Goal: Information Seeking & Learning: Understand process/instructions

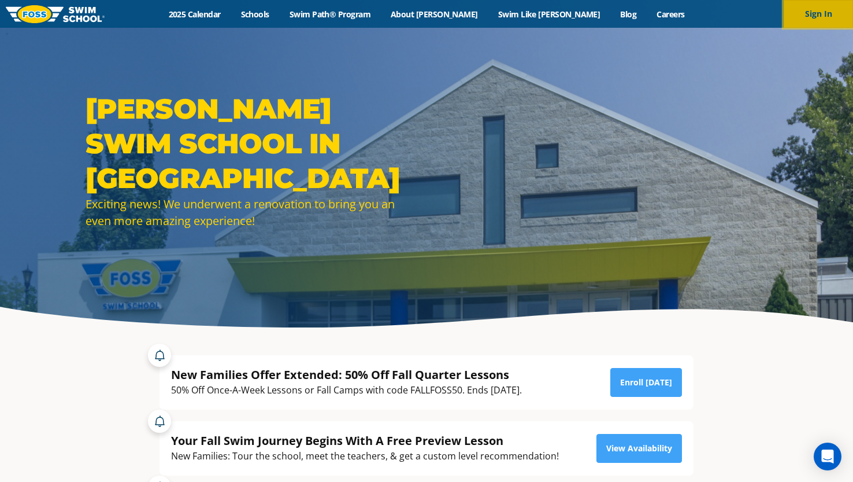
click at [828, 12] on button "Sign In" at bounding box center [818, 14] width 69 height 28
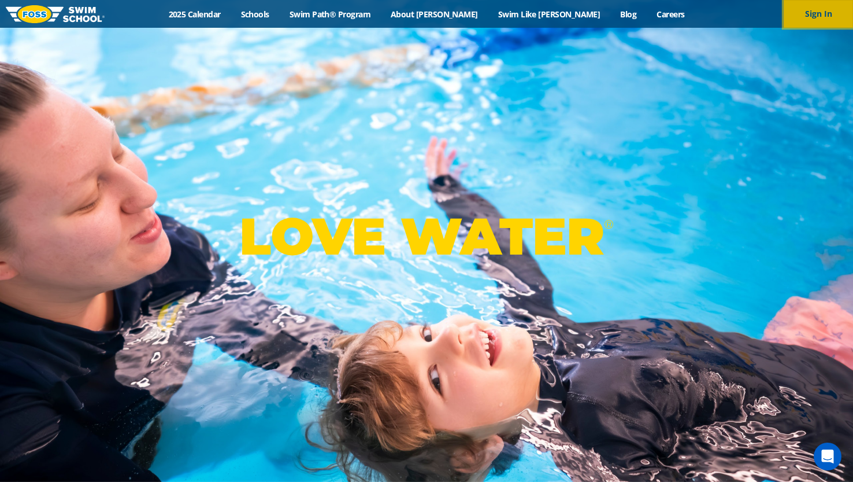
click at [829, 8] on button "Sign In" at bounding box center [818, 14] width 69 height 28
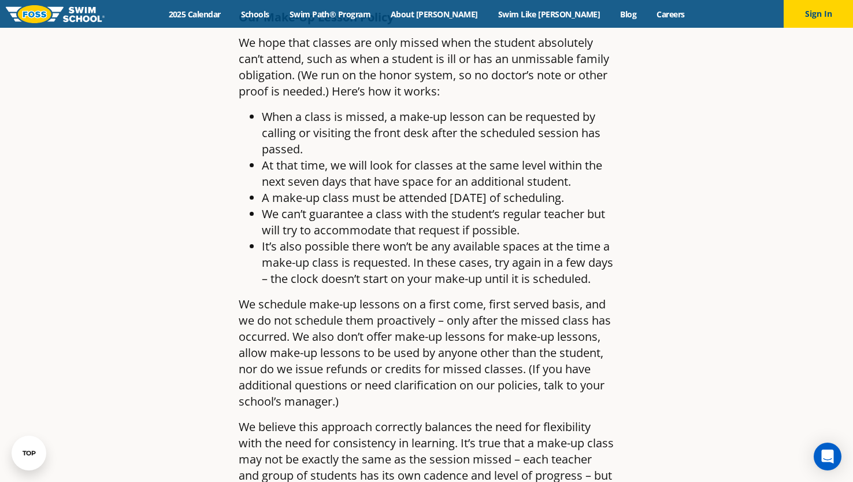
scroll to position [925, 0]
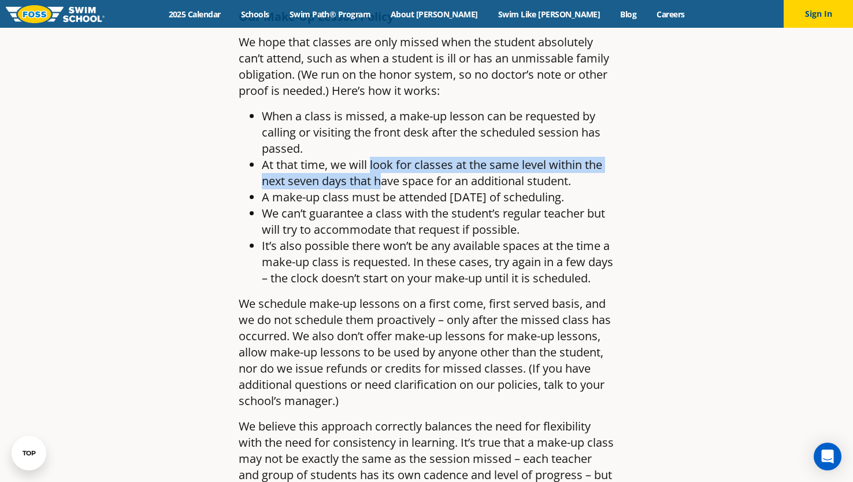
drag, startPoint x: 372, startPoint y: 164, endPoint x: 384, endPoint y: 173, distance: 15.7
click at [384, 173] on li "At that time, we will look for classes at the same level within the next seven …" at bounding box center [438, 173] width 353 height 32
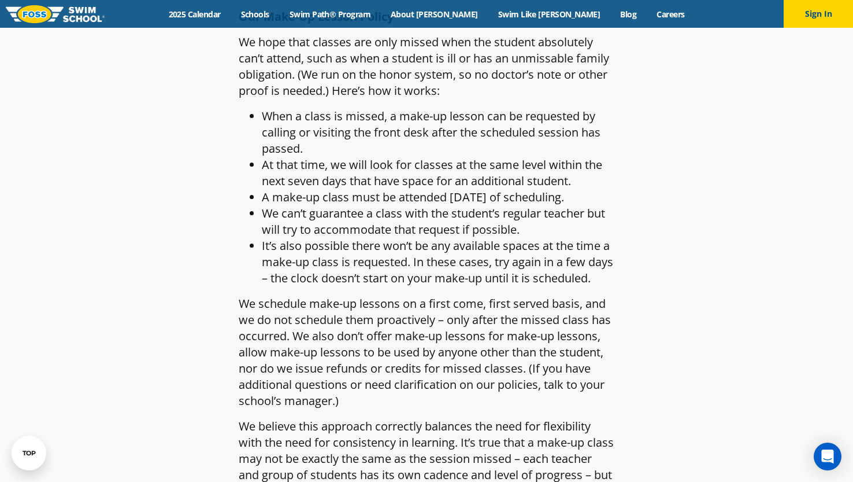
drag, startPoint x: 384, startPoint y: 173, endPoint x: 390, endPoint y: 197, distance: 25.0
click at [390, 197] on li "A make-up class must be attended within seven days of scheduling." at bounding box center [438, 197] width 353 height 16
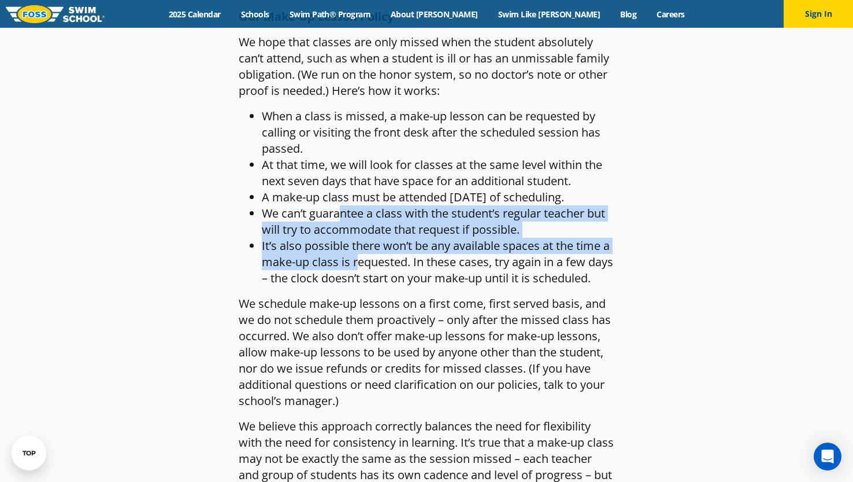
drag, startPoint x: 344, startPoint y: 231, endPoint x: 356, endPoint y: 275, distance: 45.4
click at [356, 275] on ul "When a class is missed, a make-up lesson can be requested by calling or visitin…" at bounding box center [427, 197] width 376 height 178
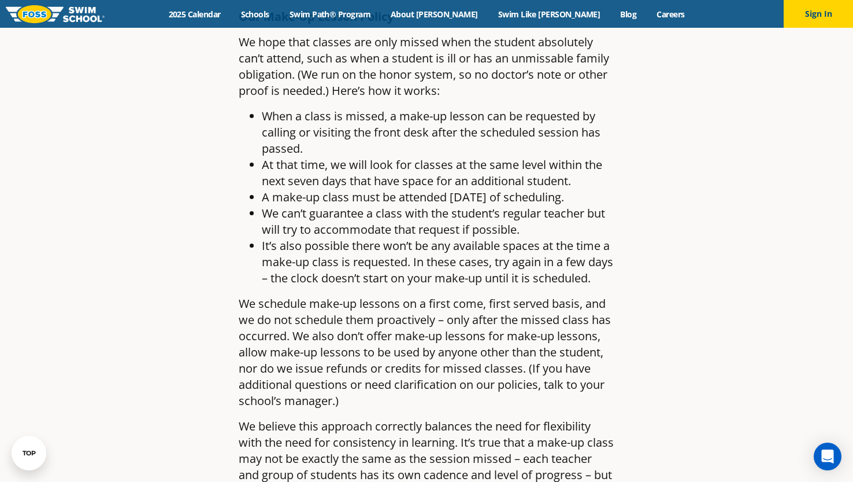
drag, startPoint x: 356, startPoint y: 275, endPoint x: 280, endPoint y: 299, distance: 79.2
click at [280, 286] on li "It’s also possible there won’t be any available spaces at the time a make-up cl…" at bounding box center [438, 262] width 353 height 49
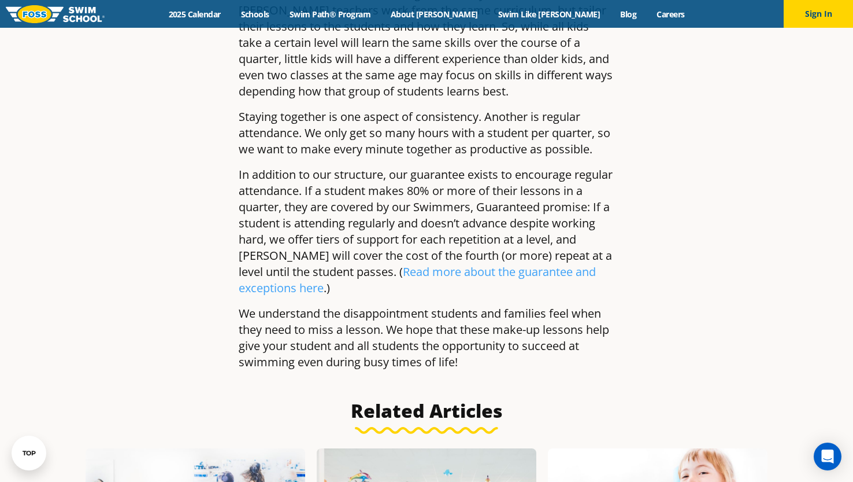
scroll to position [1734, 0]
